Goal: Information Seeking & Learning: Learn about a topic

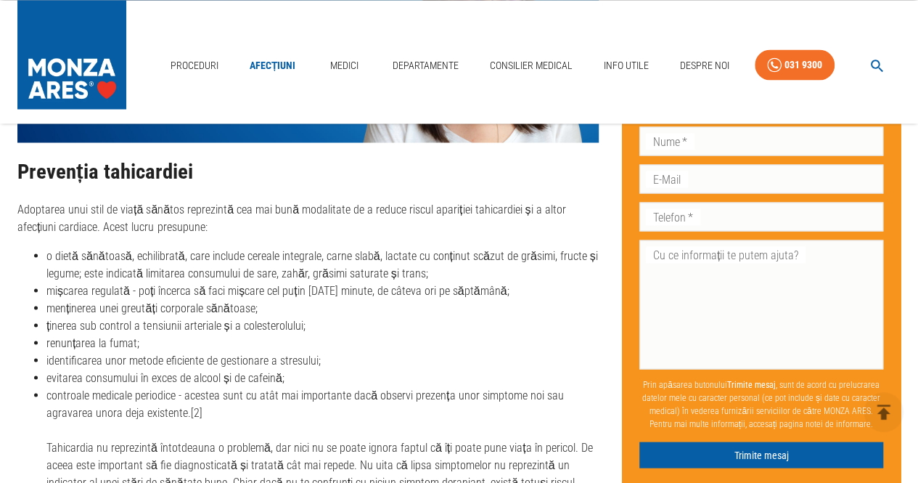
scroll to position [4031, 0]
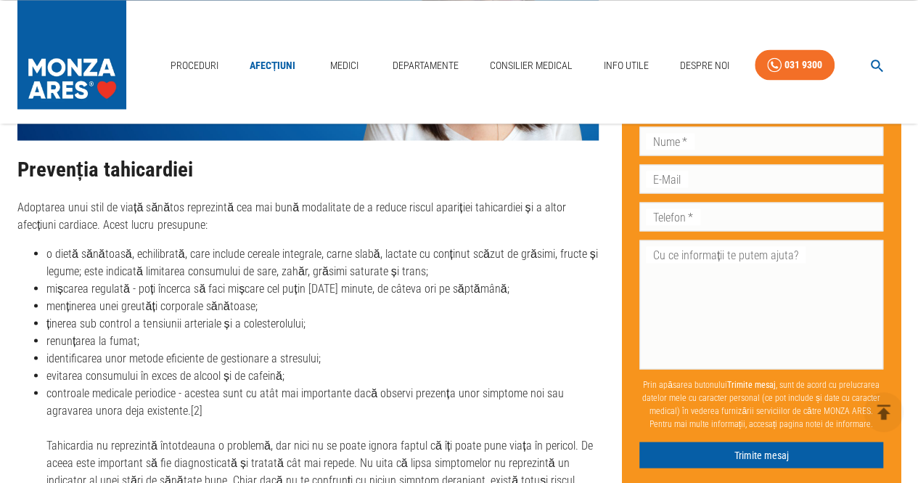
click at [457, 366] on li "evitarea consumului în exces de alcool și de cafeină;" at bounding box center [322, 374] width 552 height 17
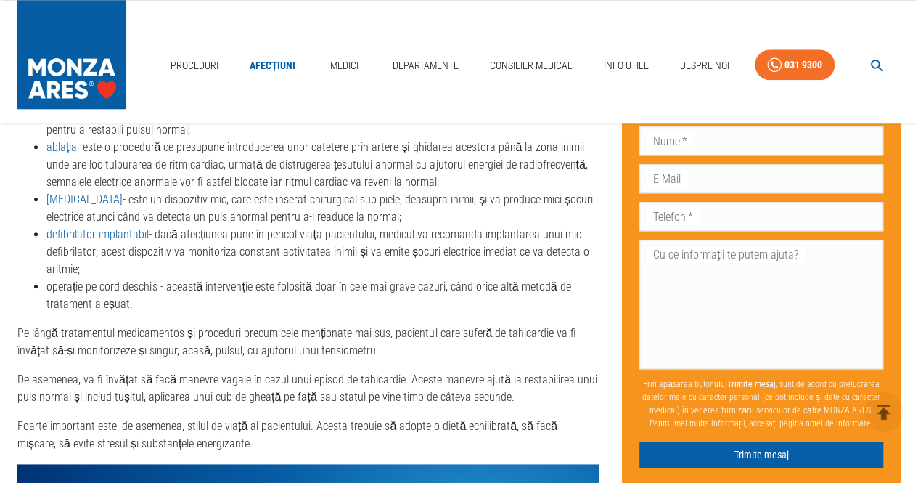
scroll to position [3475, 0]
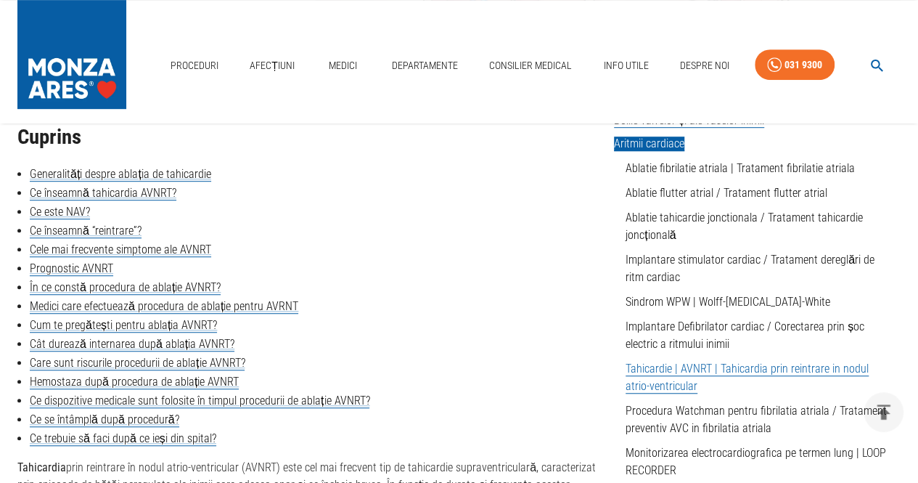
scroll to position [366, 0]
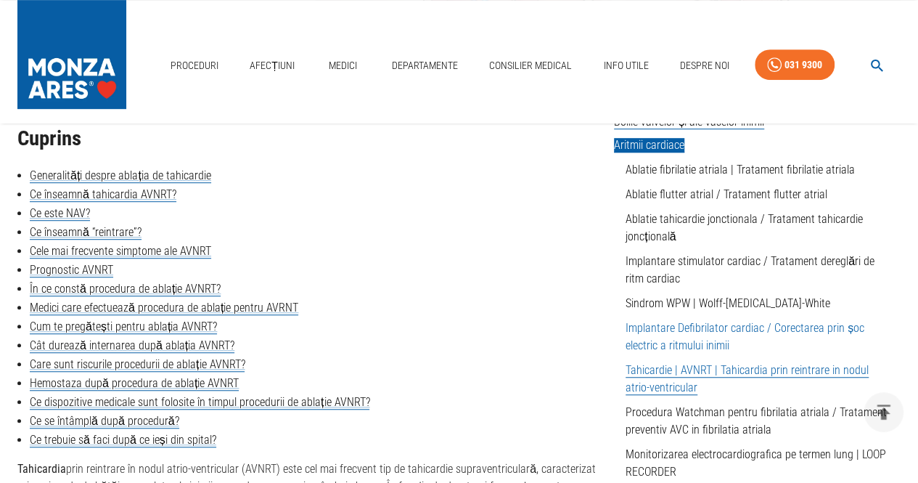
click at [721, 330] on link "Implantare Defibrilator cardiac / Corectarea prin șoc electric a ritmului inimii" at bounding box center [745, 336] width 239 height 31
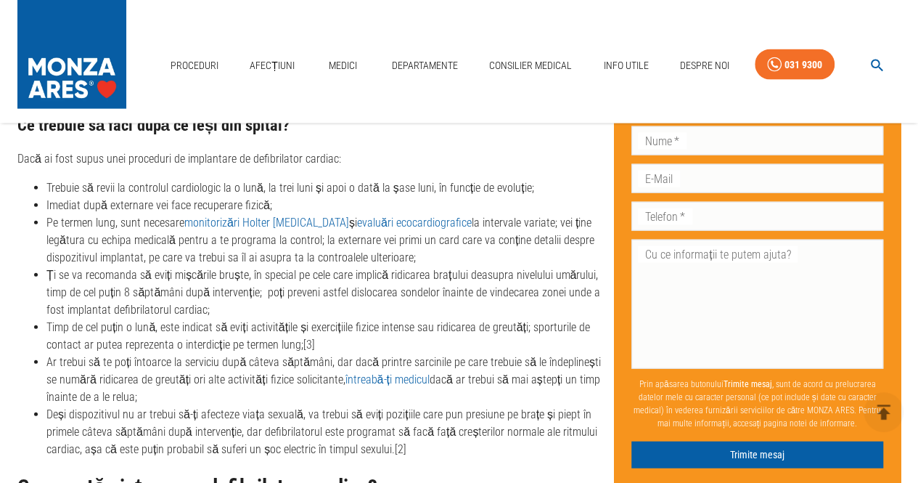
scroll to position [4285, 0]
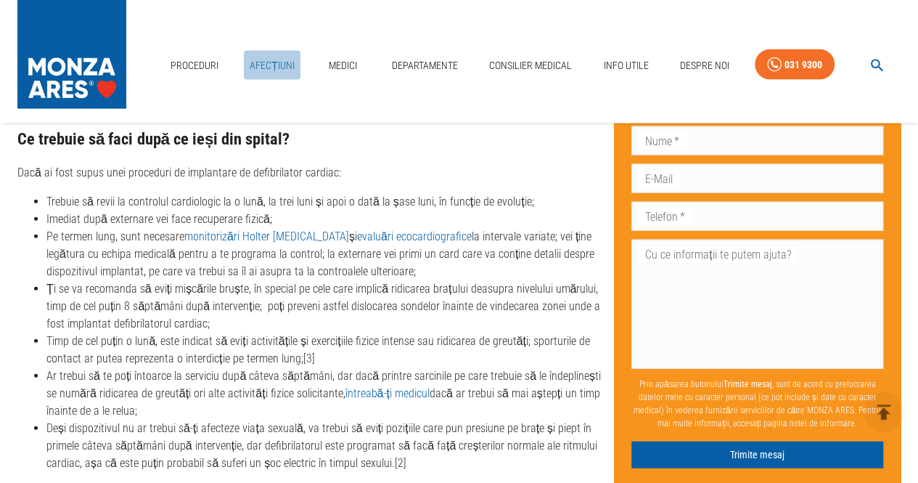
click at [277, 64] on link "Afecțiuni" at bounding box center [272, 66] width 57 height 30
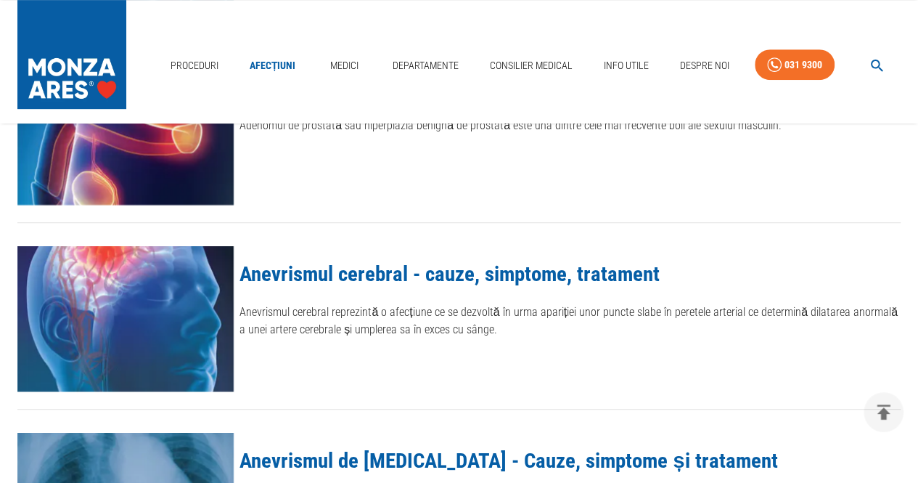
scroll to position [361, 0]
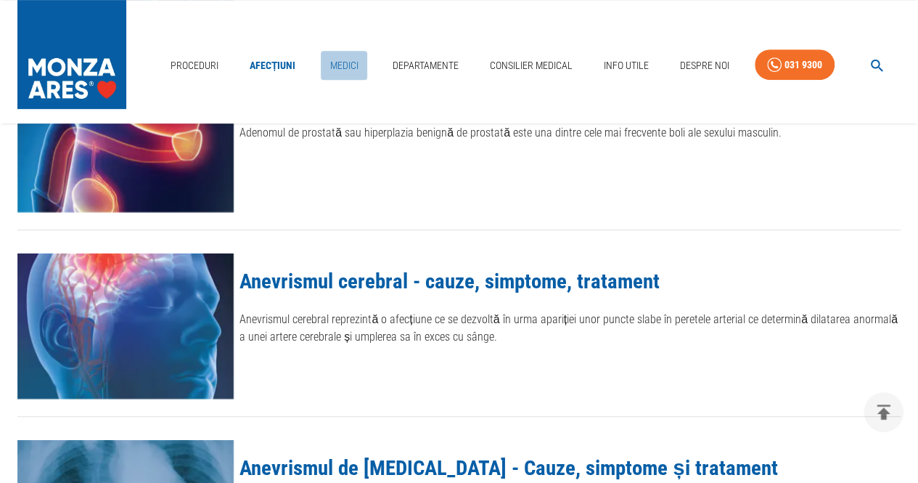
click at [343, 65] on link "Medici" at bounding box center [344, 66] width 46 height 30
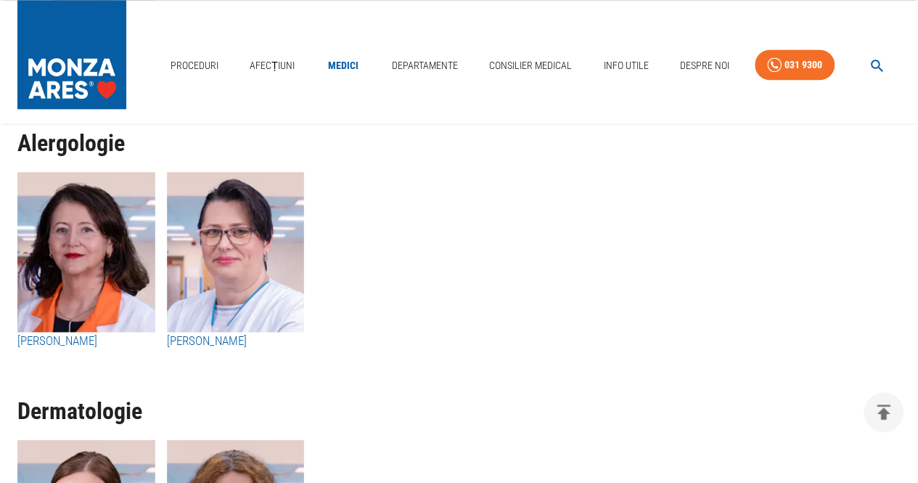
scroll to position [6481, 0]
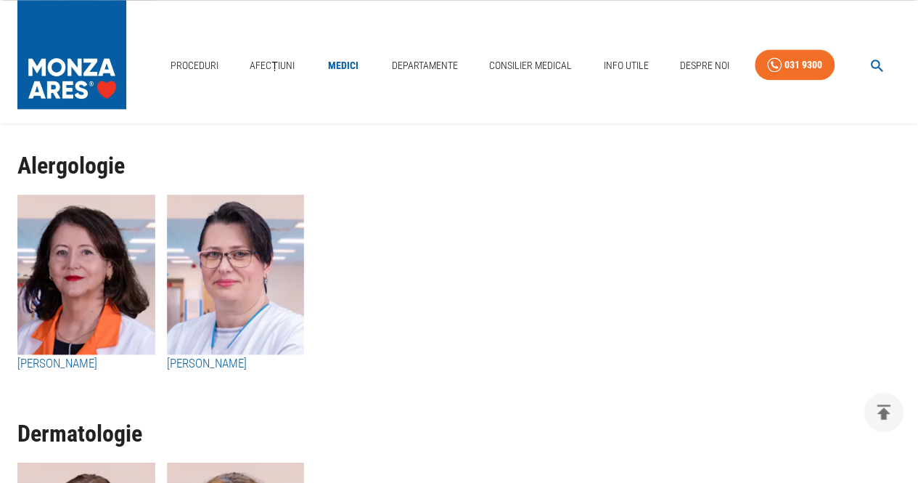
scroll to position [361, 0]
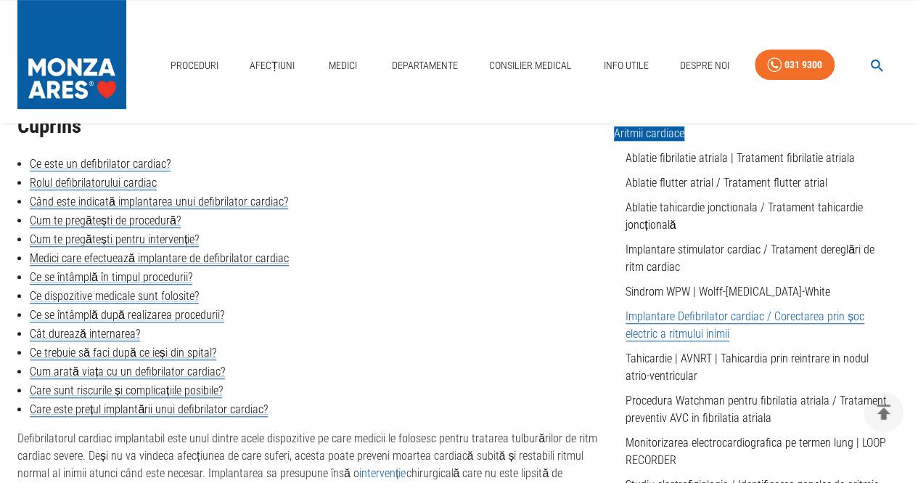
scroll to position [4285, 0]
